Goal: Transaction & Acquisition: Purchase product/service

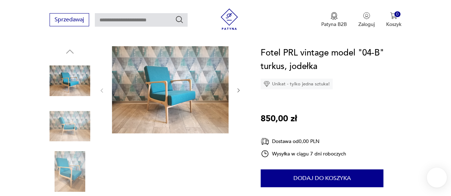
click at [178, 80] on img at bounding box center [170, 89] width 117 height 87
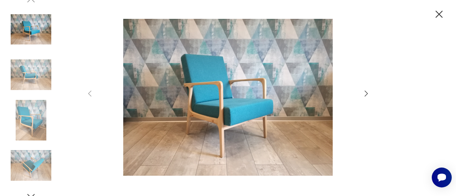
click at [230, 92] on img at bounding box center [228, 97] width 254 height 157
click at [447, 9] on div at bounding box center [228, 98] width 456 height 196
click at [441, 15] on icon "button" at bounding box center [439, 14] width 12 height 12
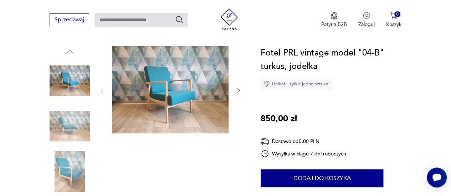
click at [66, 123] on img at bounding box center [70, 126] width 41 height 41
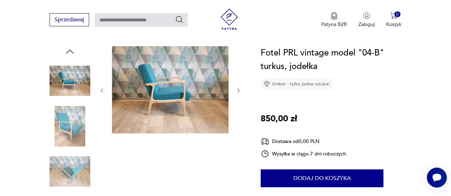
click at [68, 164] on img at bounding box center [70, 171] width 41 height 41
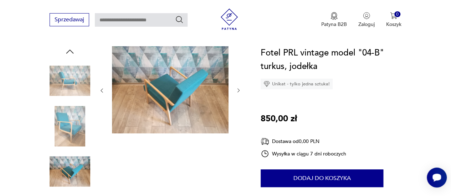
click at [74, 128] on img at bounding box center [70, 126] width 41 height 41
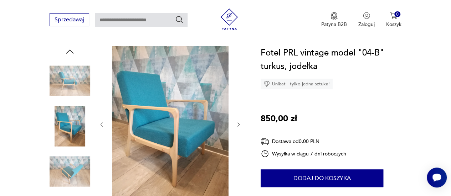
click at [169, 132] on img at bounding box center [170, 123] width 117 height 155
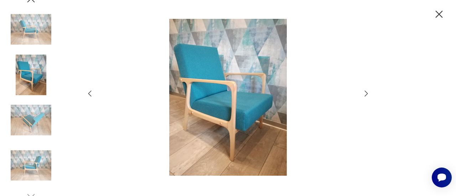
click at [218, 127] on img at bounding box center [228, 97] width 254 height 157
click at [227, 106] on img at bounding box center [228, 97] width 254 height 157
click at [438, 13] on icon "button" at bounding box center [439, 14] width 12 height 12
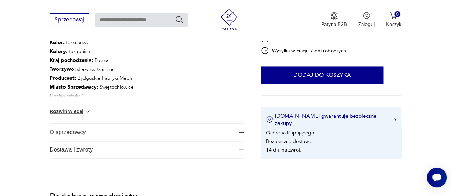
scroll to position [463, 0]
